Goal: Transaction & Acquisition: Purchase product/service

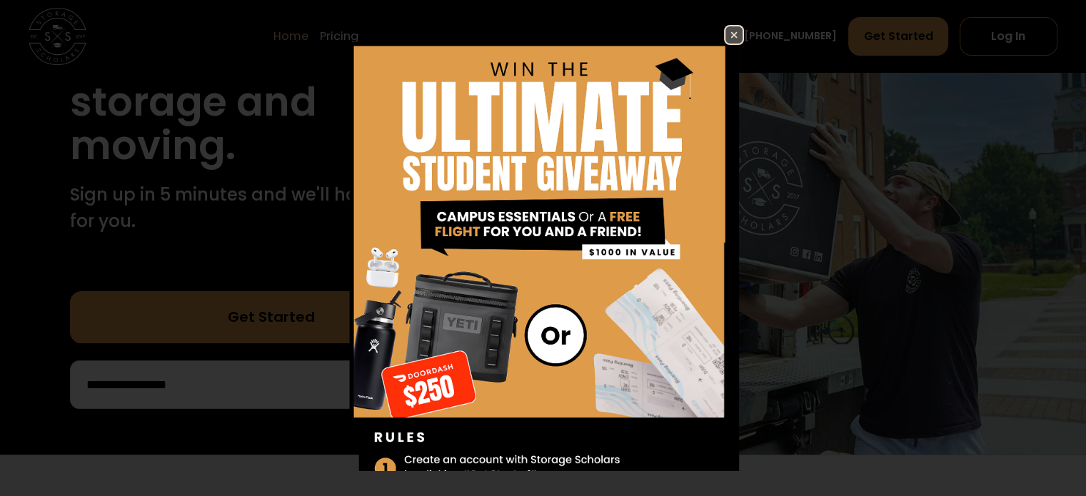
click at [726, 33] on img at bounding box center [734, 34] width 17 height 17
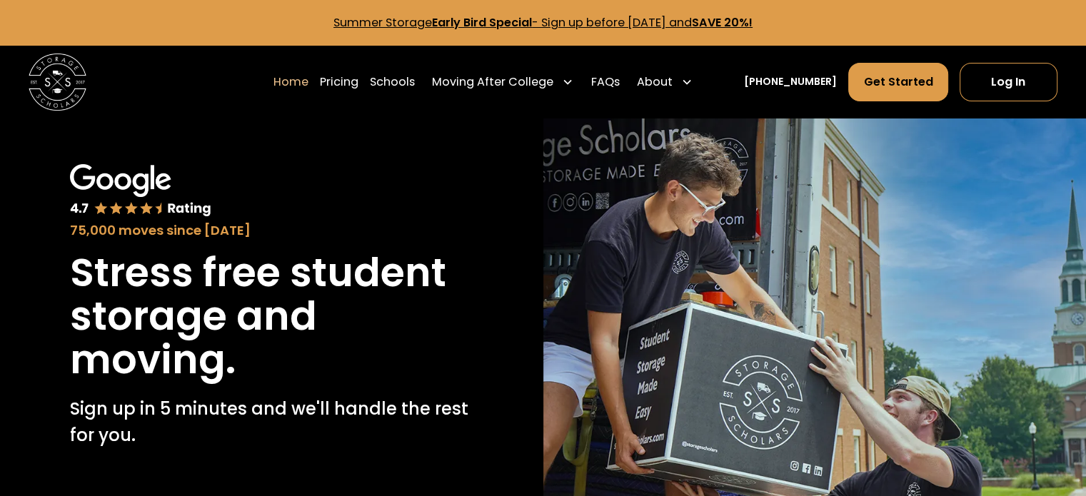
click at [358, 79] on link "Pricing" at bounding box center [339, 82] width 39 height 40
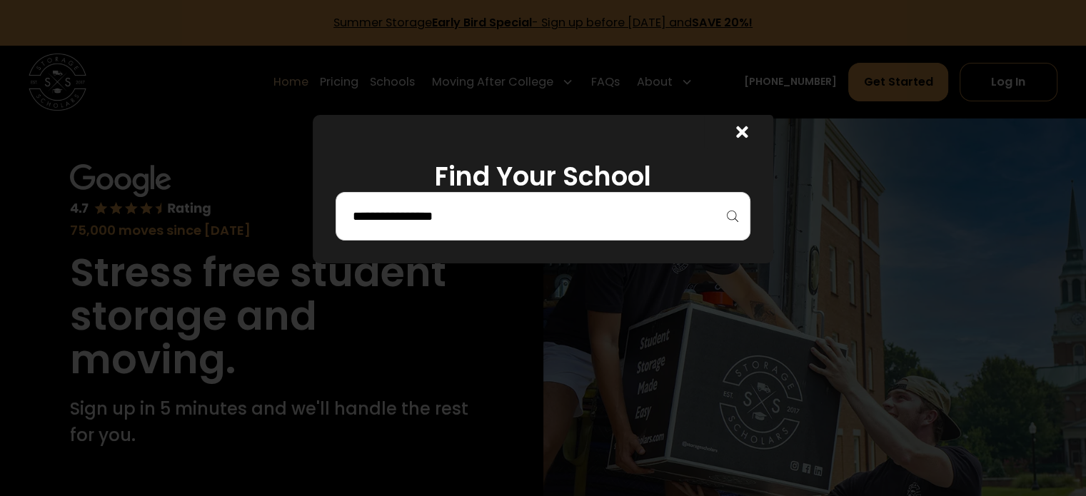
click at [498, 219] on input "search" at bounding box center [543, 216] width 384 height 24
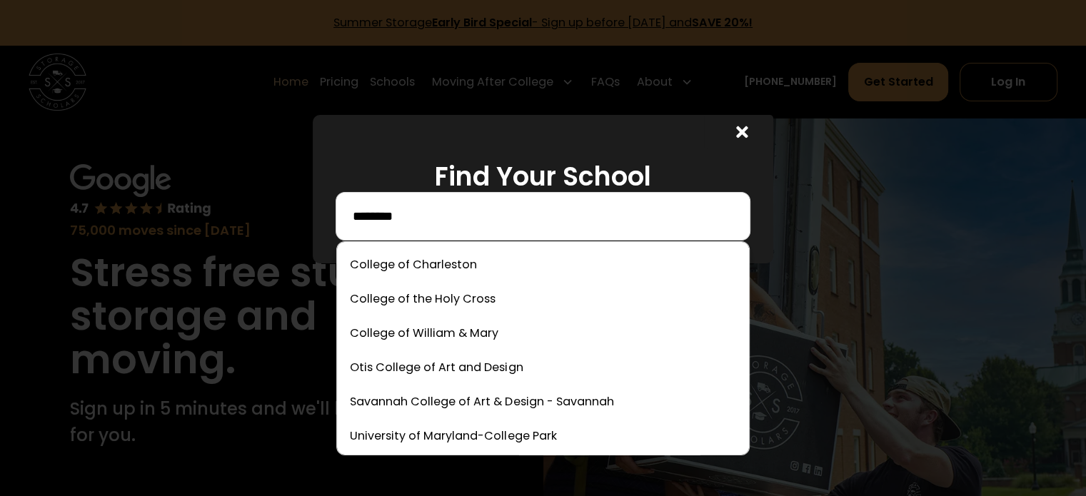
type input "*******"
click at [488, 296] on link at bounding box center [543, 298] width 400 height 31
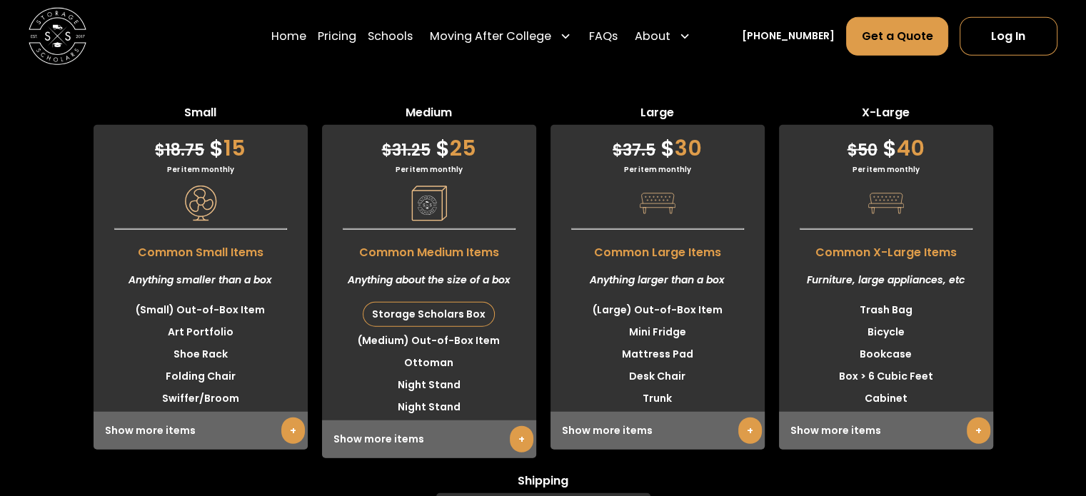
scroll to position [3768, 0]
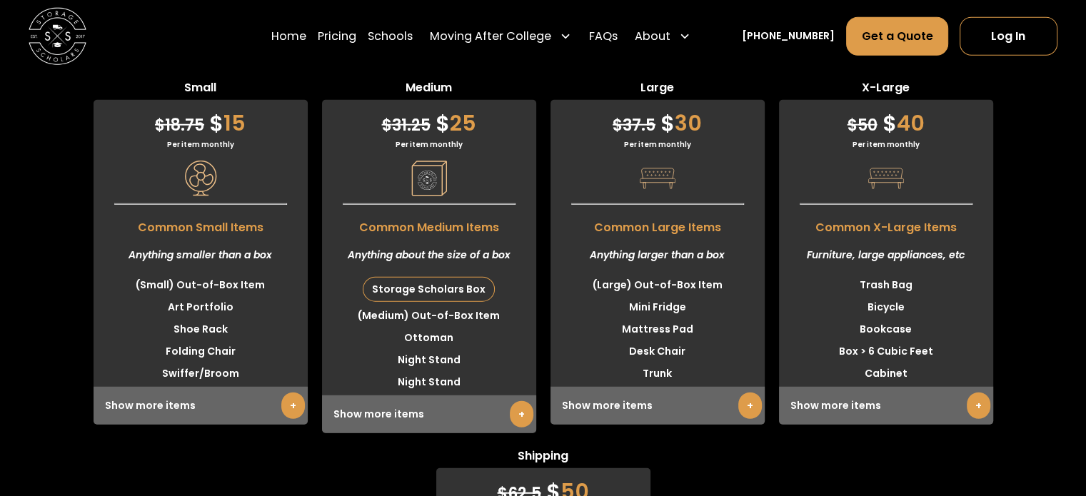
click at [740, 393] on link "+" at bounding box center [750, 406] width 24 height 26
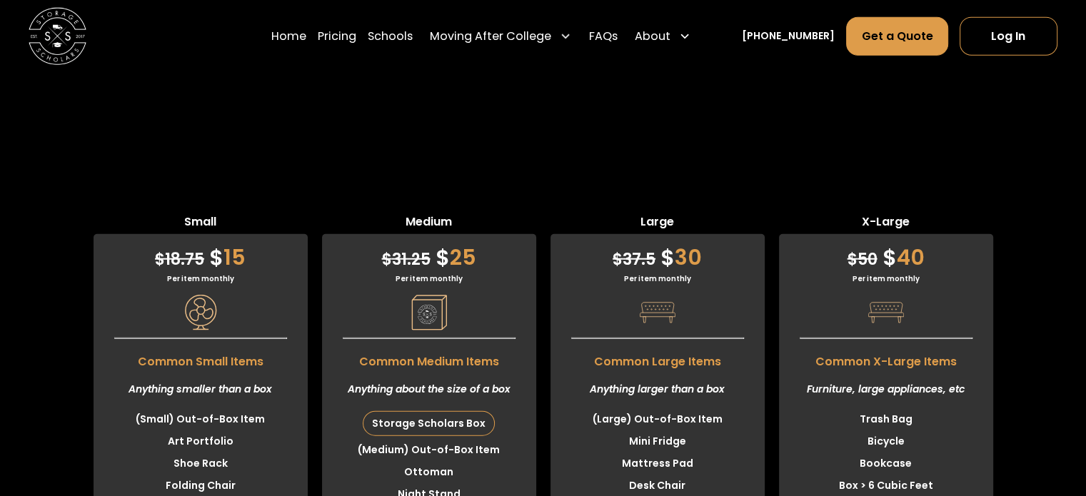
scroll to position [3625, 0]
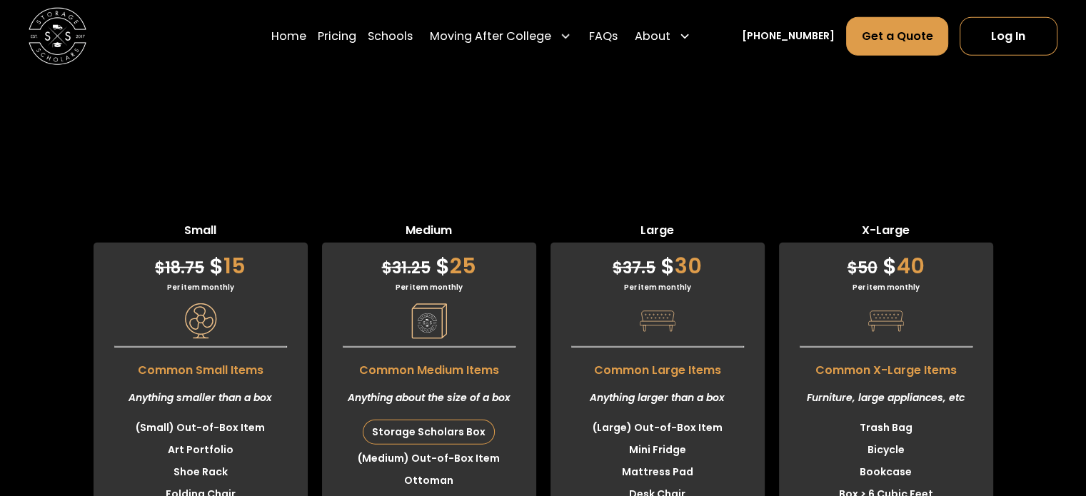
click at [650, 461] on li "Mattress Pad" at bounding box center [658, 472] width 214 height 22
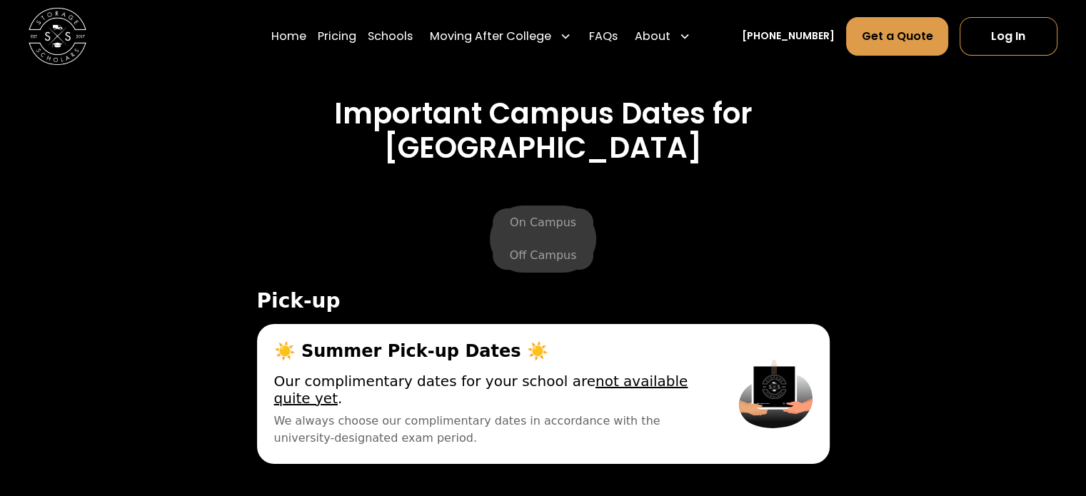
scroll to position [5124, 0]
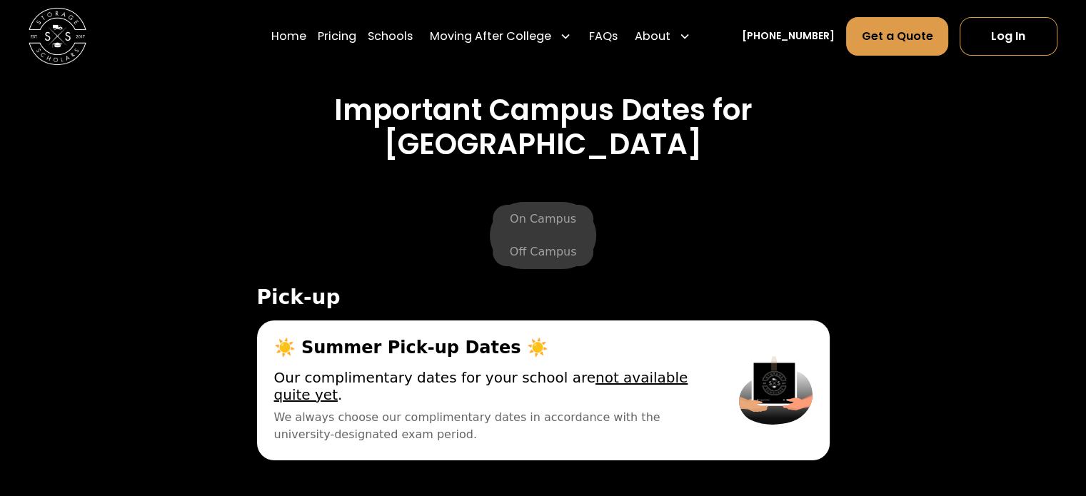
click at [371, 321] on div "☀️ Summer Pick-up Dates ☀️ Lock your items in your room and go home! Thanks to …" at bounding box center [490, 391] width 466 height 140
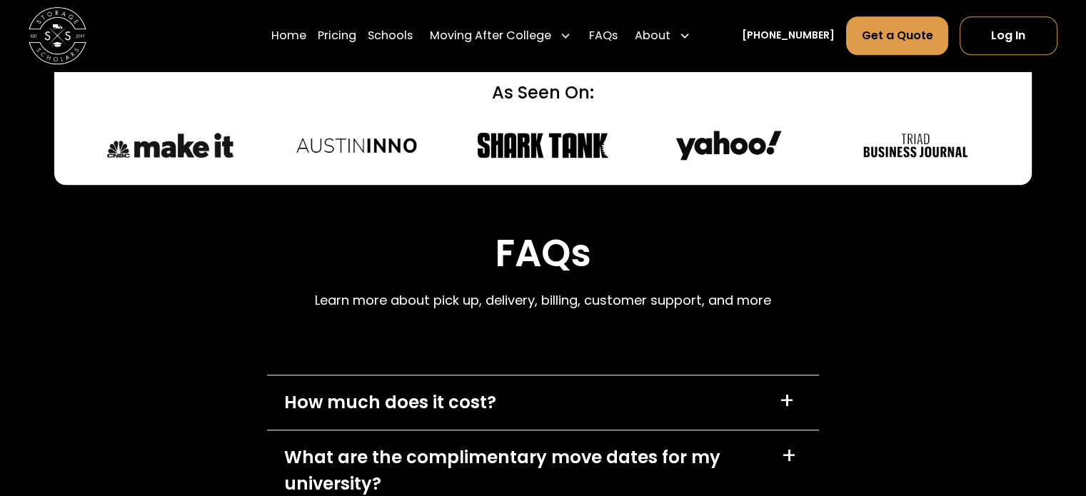
scroll to position [6552, 0]
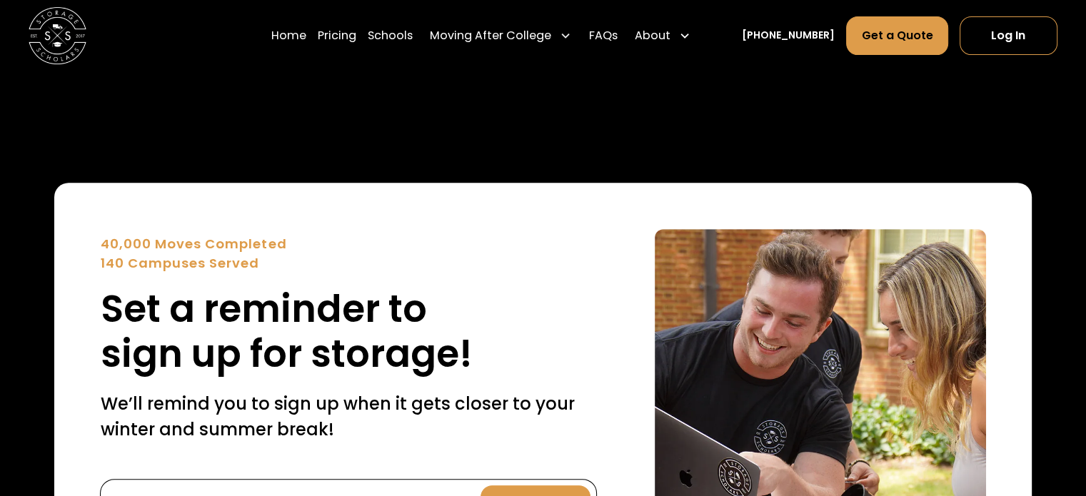
scroll to position [5696, 0]
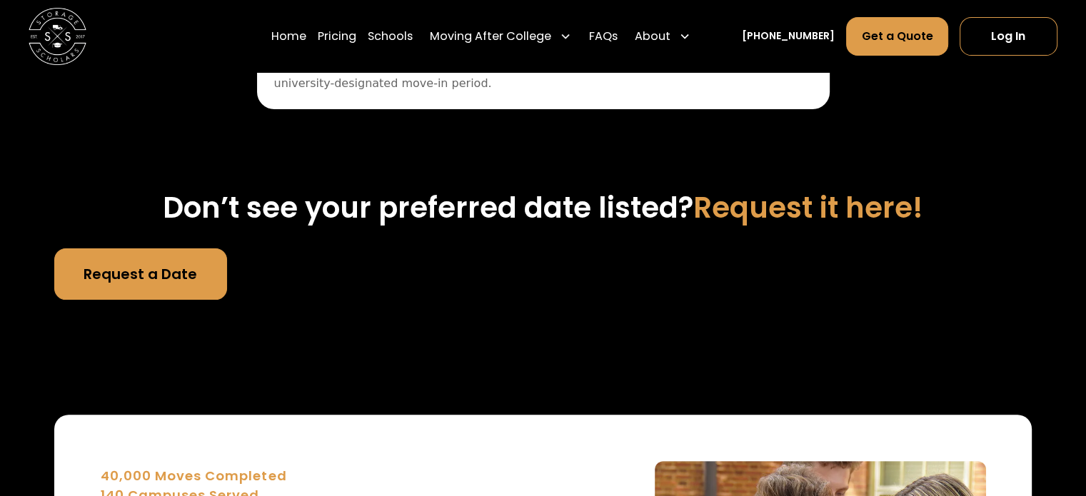
click at [984, 39] on link "Log In" at bounding box center [1009, 35] width 98 height 39
